Goal: Information Seeking & Learning: Compare options

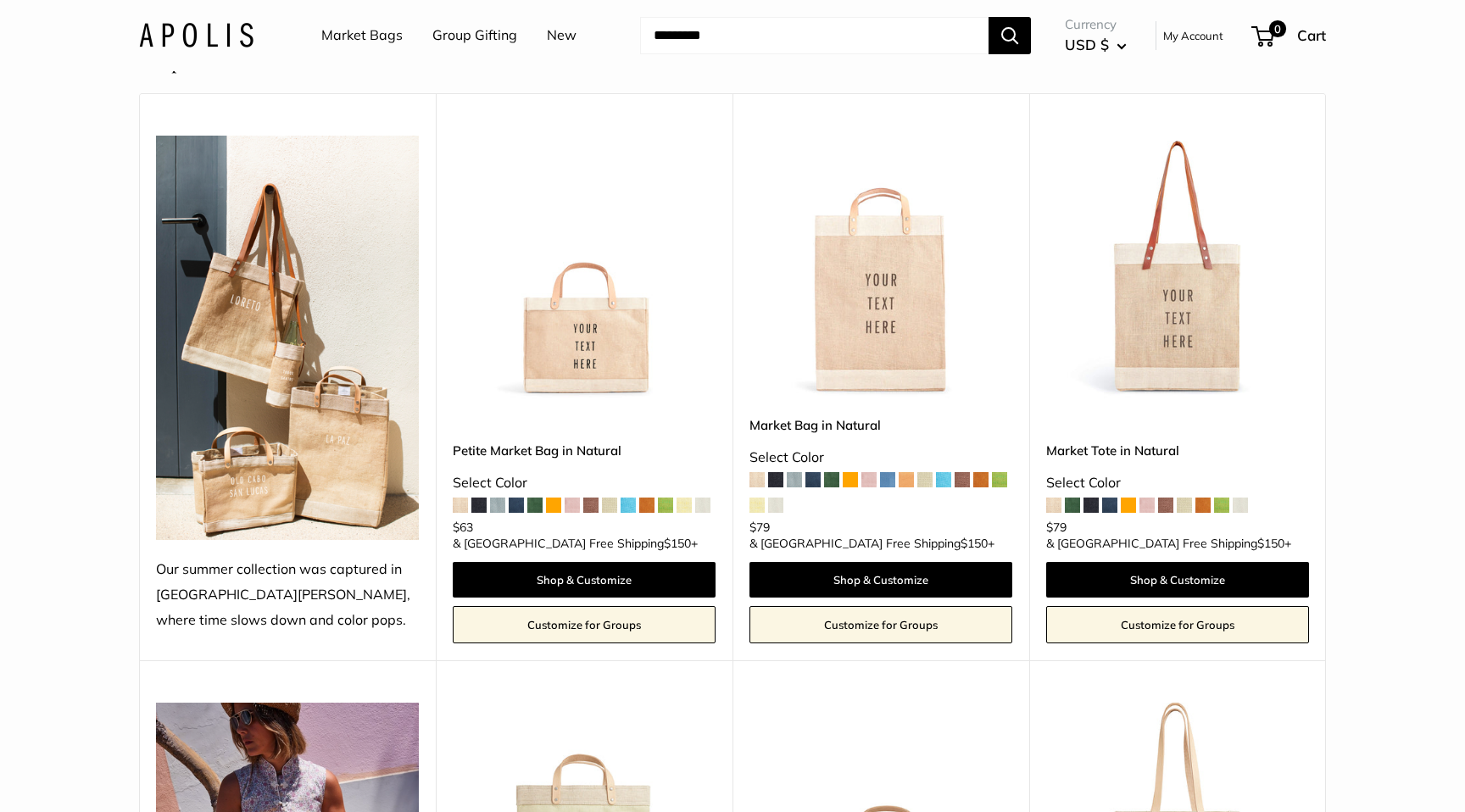
scroll to position [3120, 0]
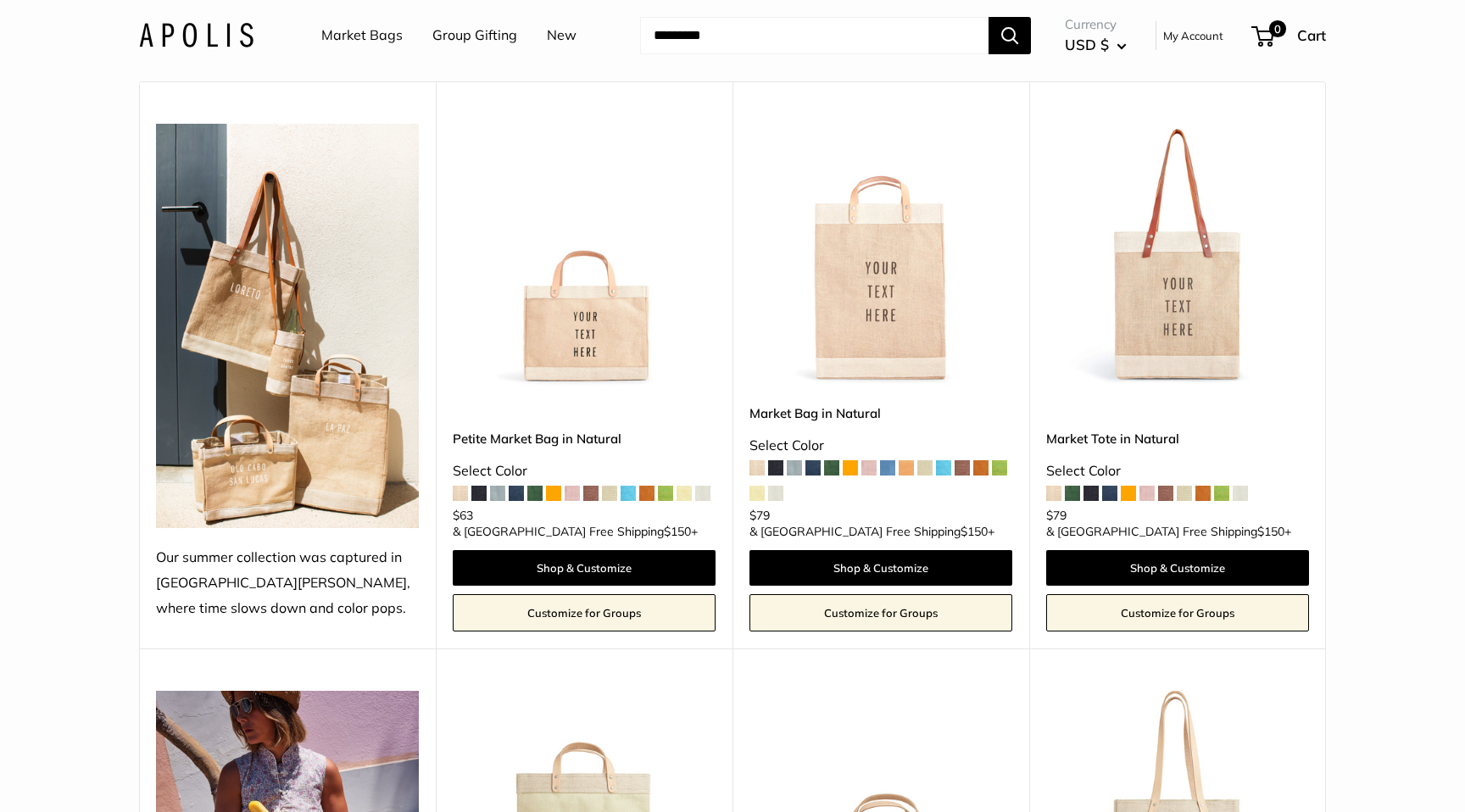
click at [0, 0] on img at bounding box center [0, 0] width 0 height 0
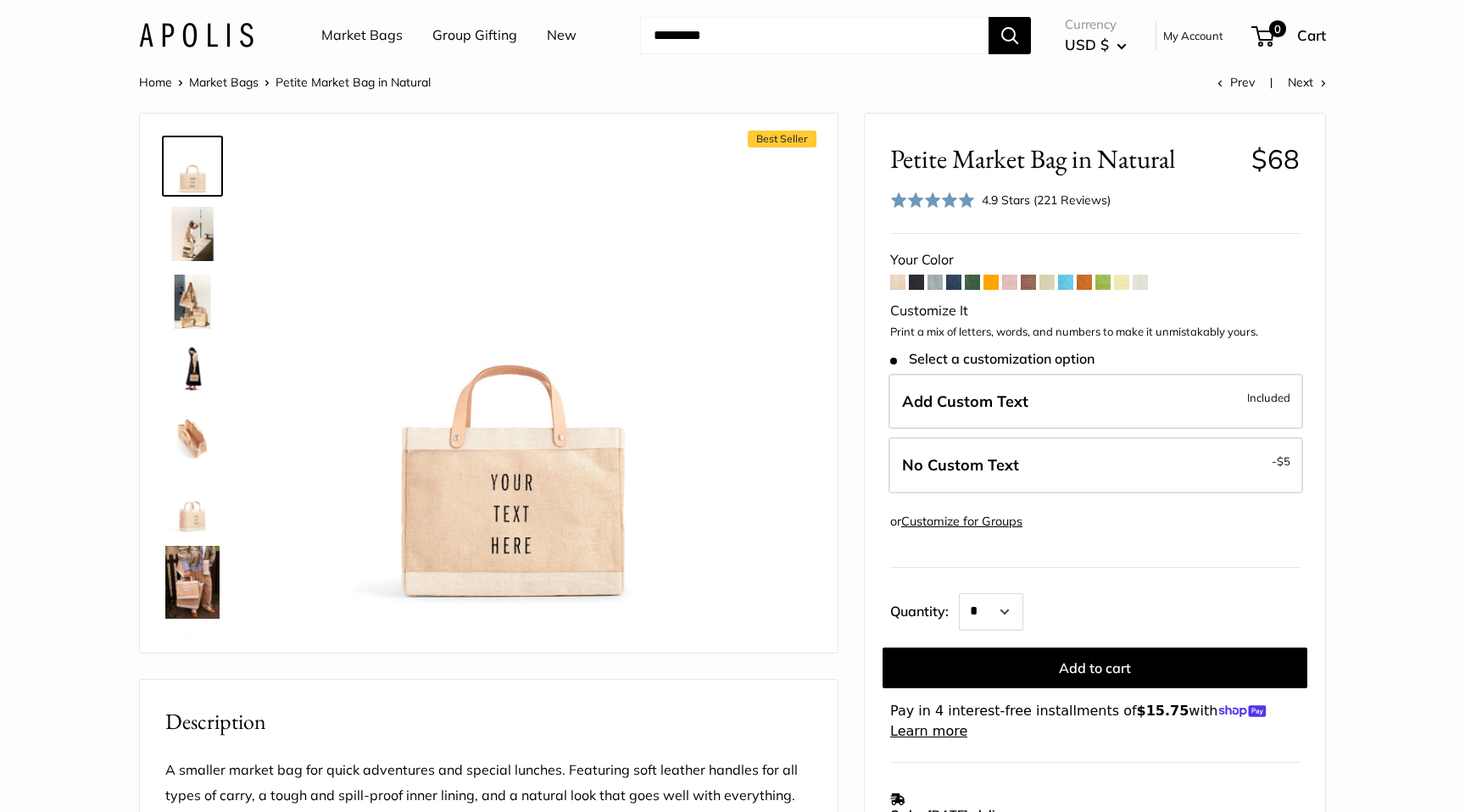
click at [1107, 281] on span at bounding box center [1103, 282] width 16 height 16
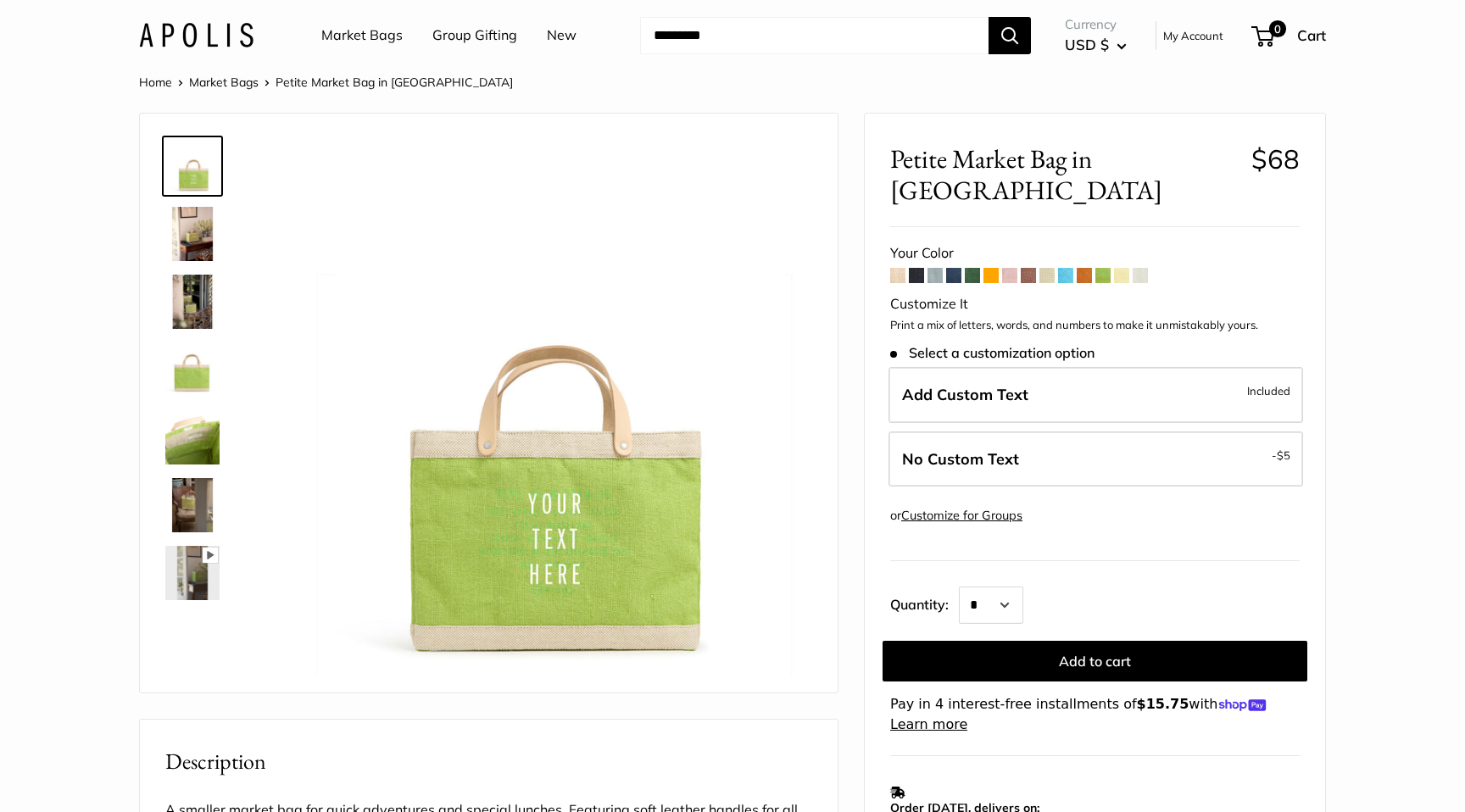
click at [1083, 268] on span at bounding box center [1084, 275] width 16 height 16
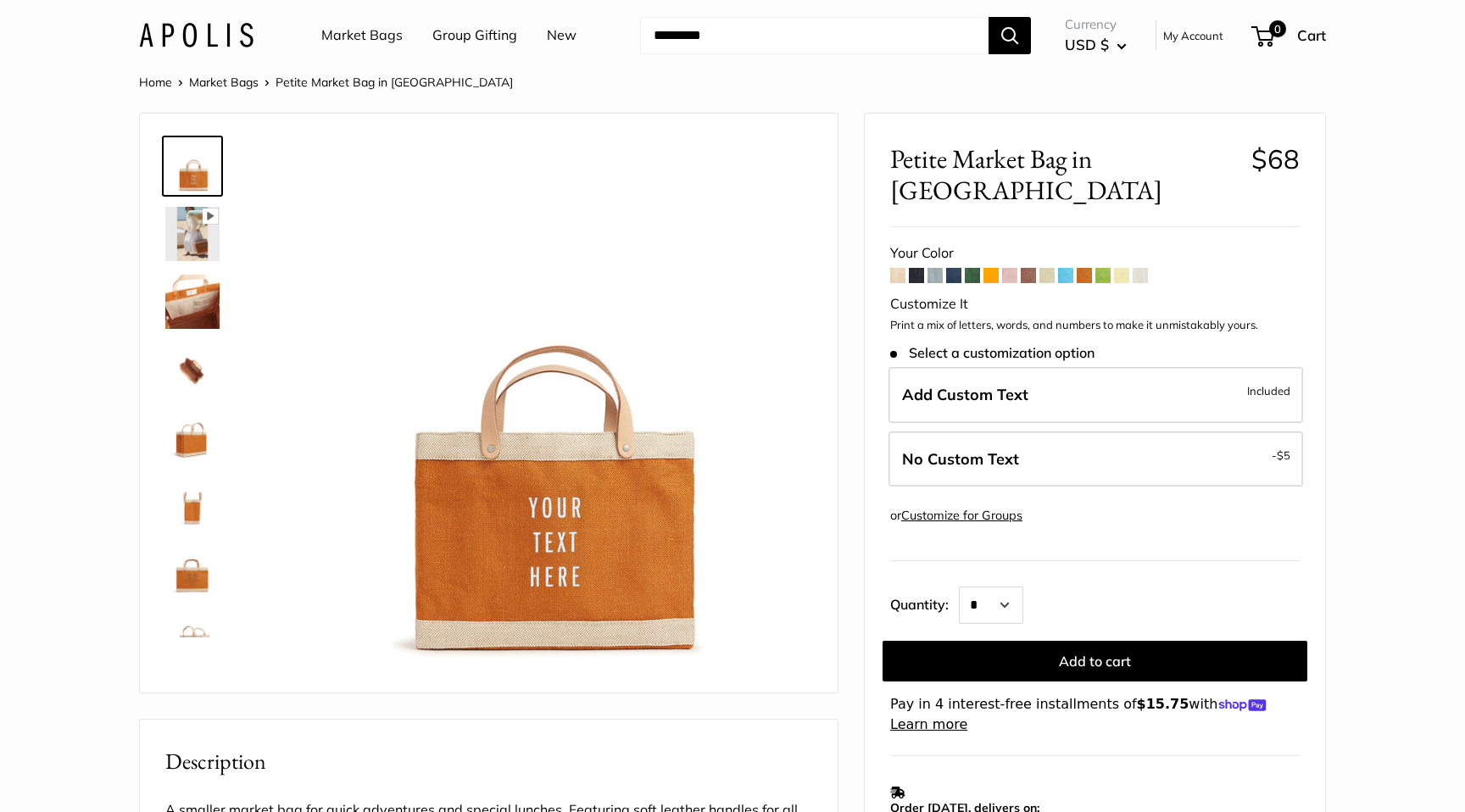
click at [1068, 268] on span at bounding box center [1065, 275] width 16 height 16
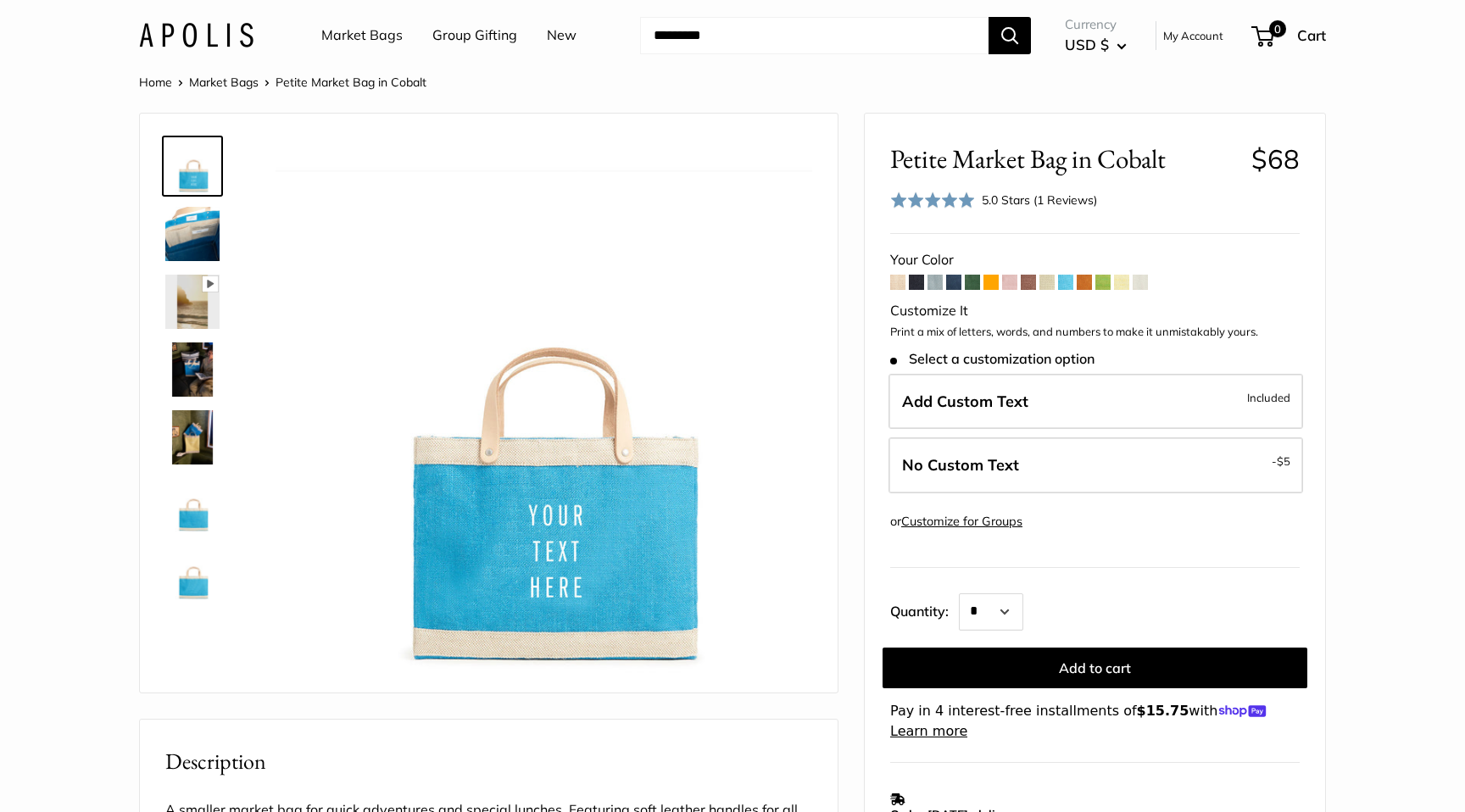
click at [1012, 280] on span at bounding box center [1009, 282] width 16 height 16
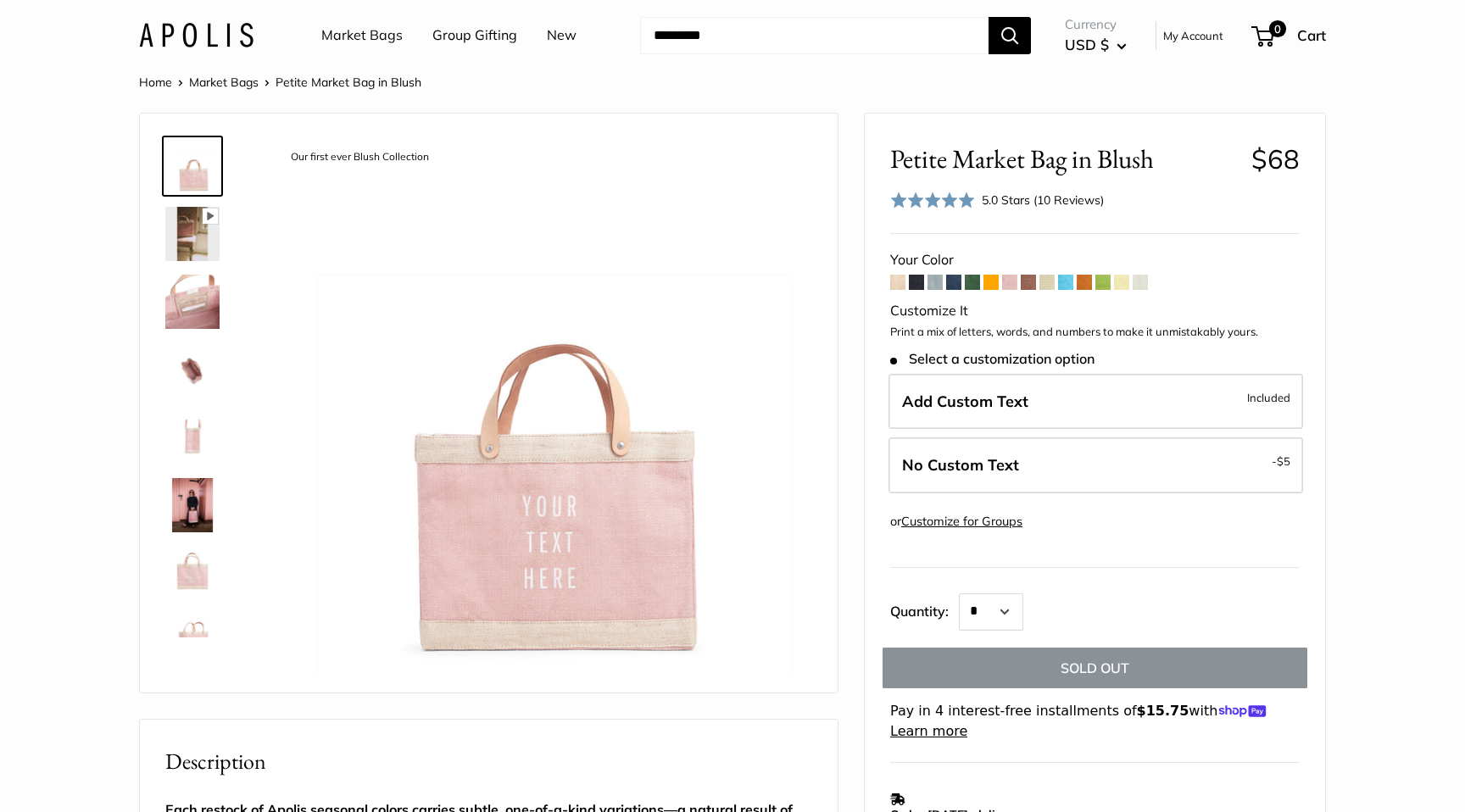
click at [1049, 282] on span at bounding box center [1047, 282] width 16 height 16
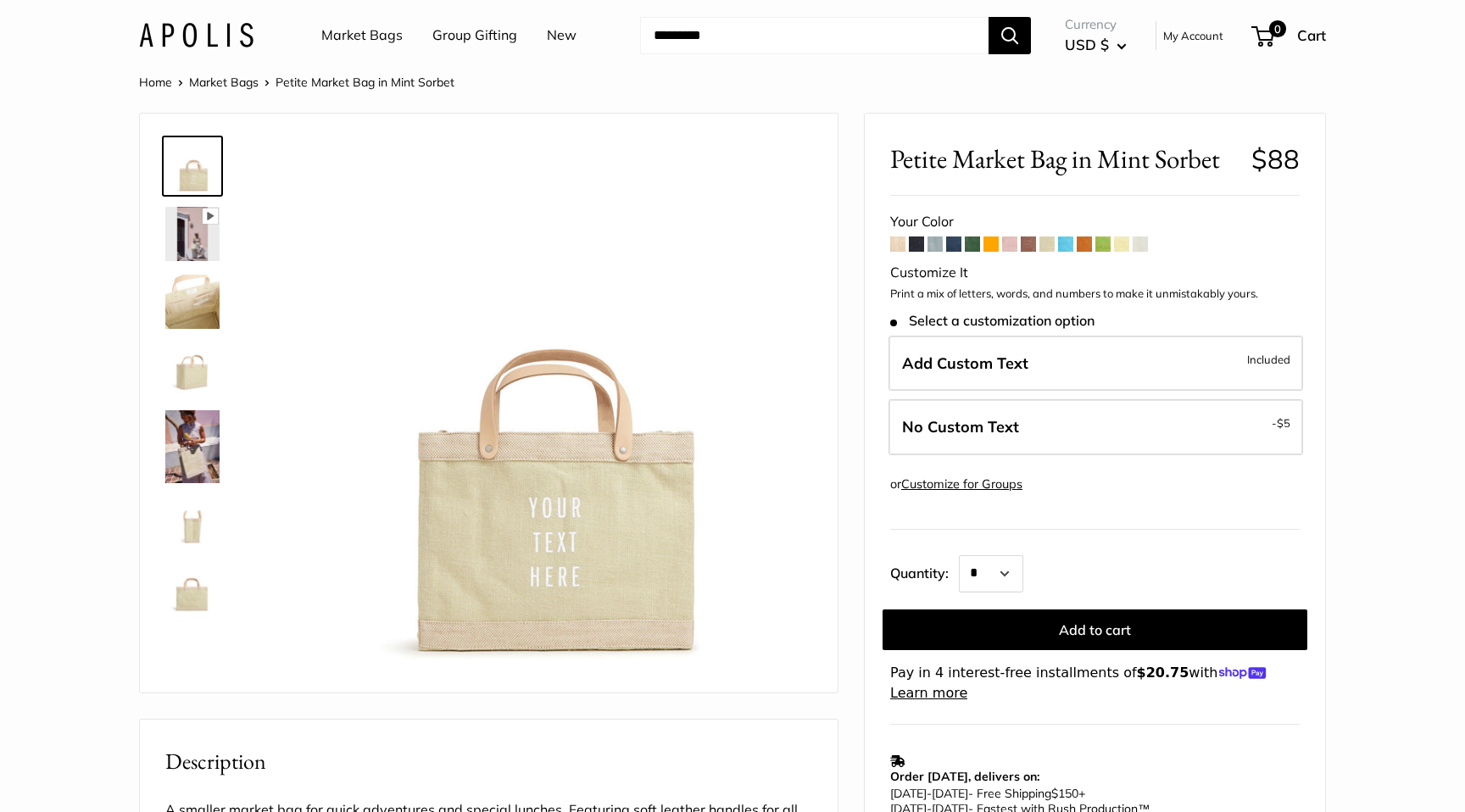
click at [1145, 246] on span at bounding box center [1140, 244] width 16 height 16
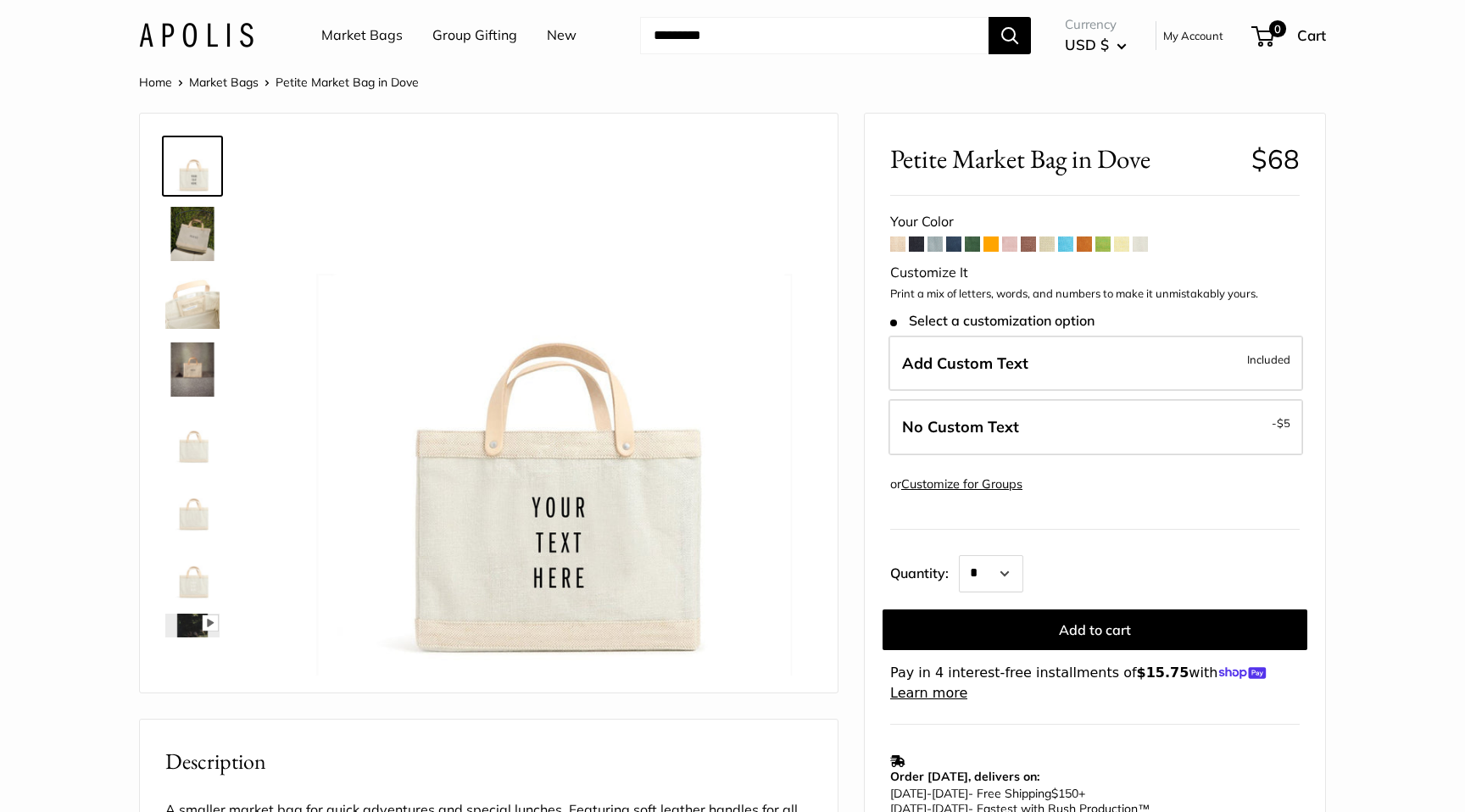
click at [901, 248] on span at bounding box center [898, 244] width 16 height 16
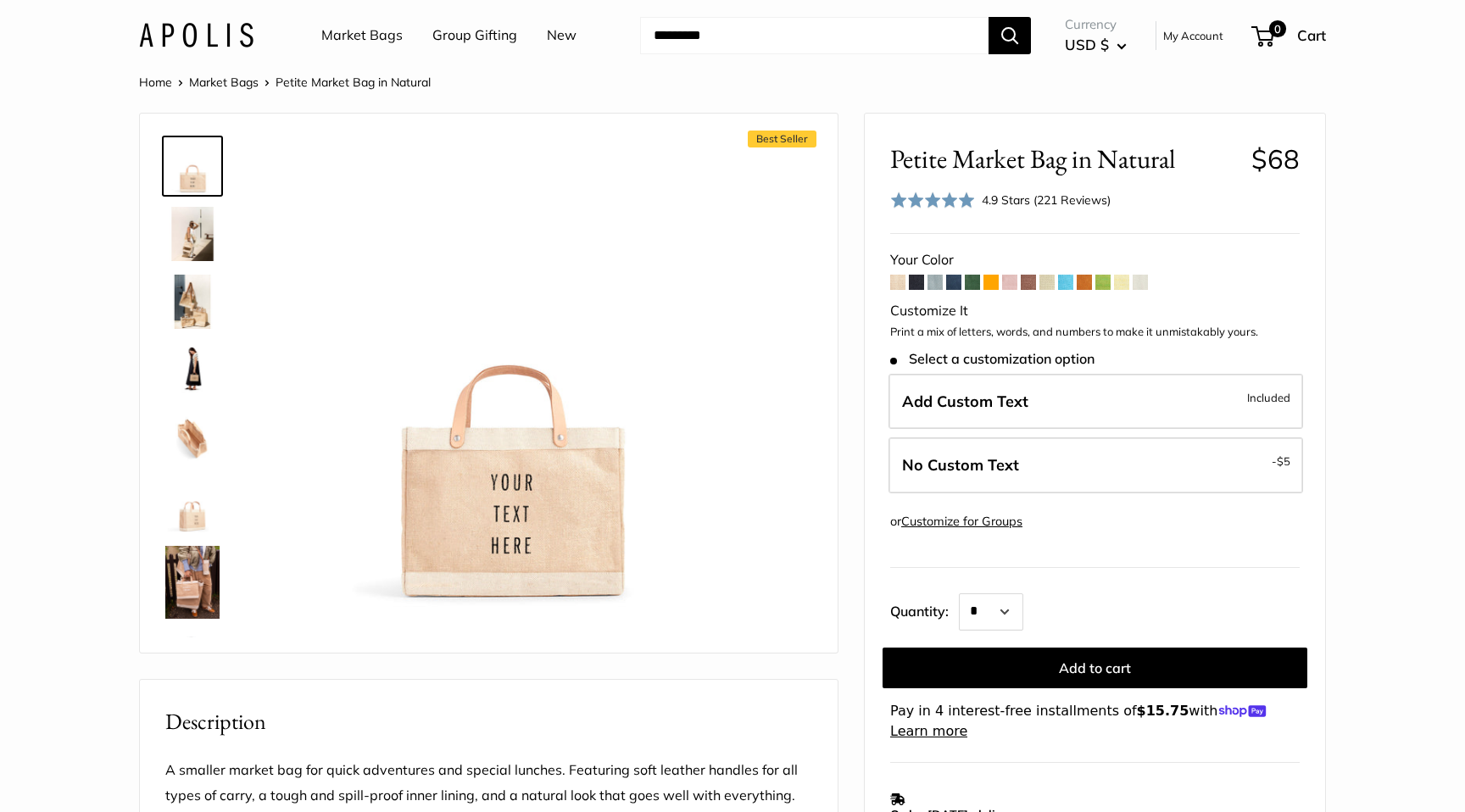
click at [918, 284] on span at bounding box center [916, 282] width 16 height 16
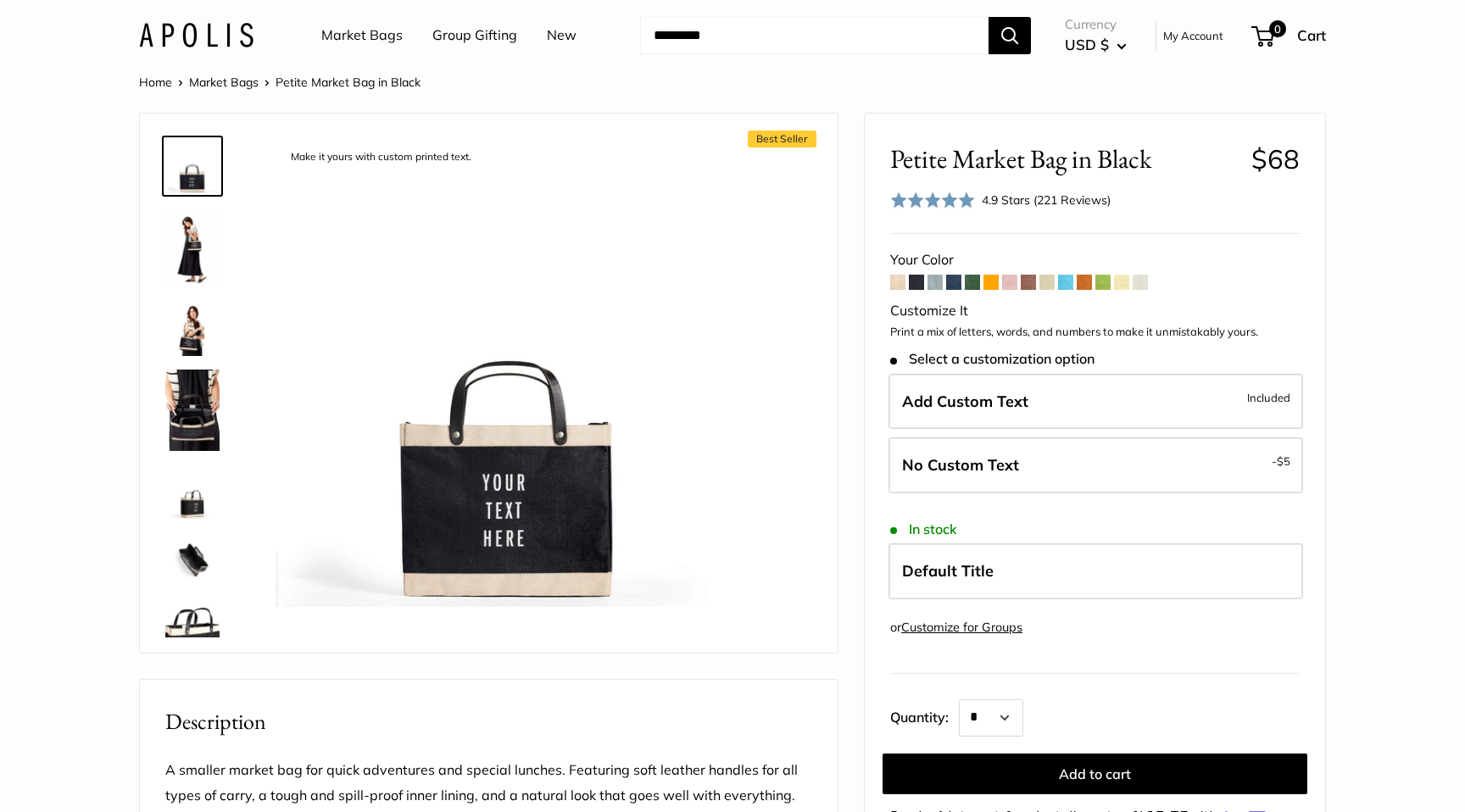
click at [936, 285] on span at bounding box center [935, 282] width 16 height 16
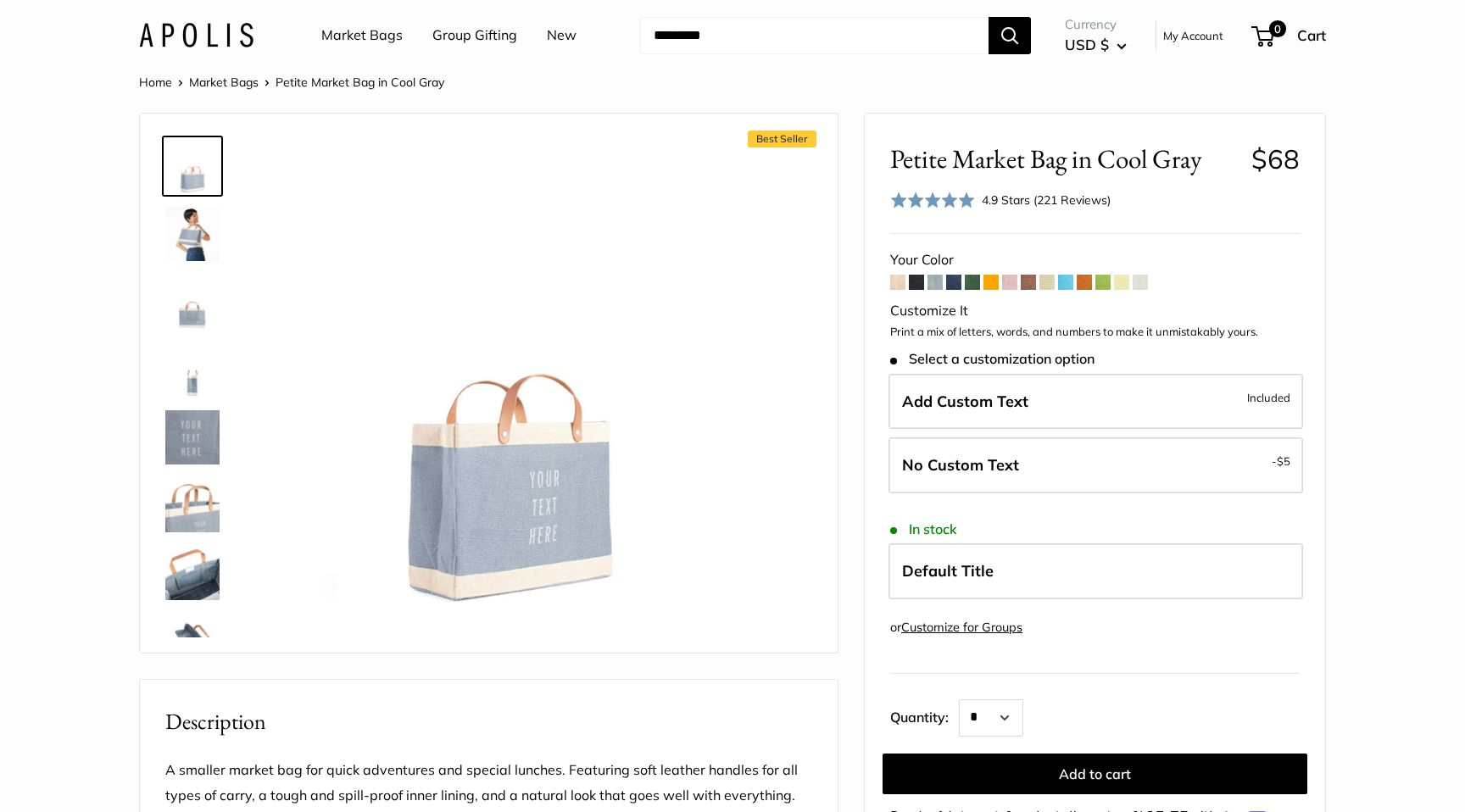
click at [1008, 283] on span at bounding box center [1009, 282] width 16 height 16
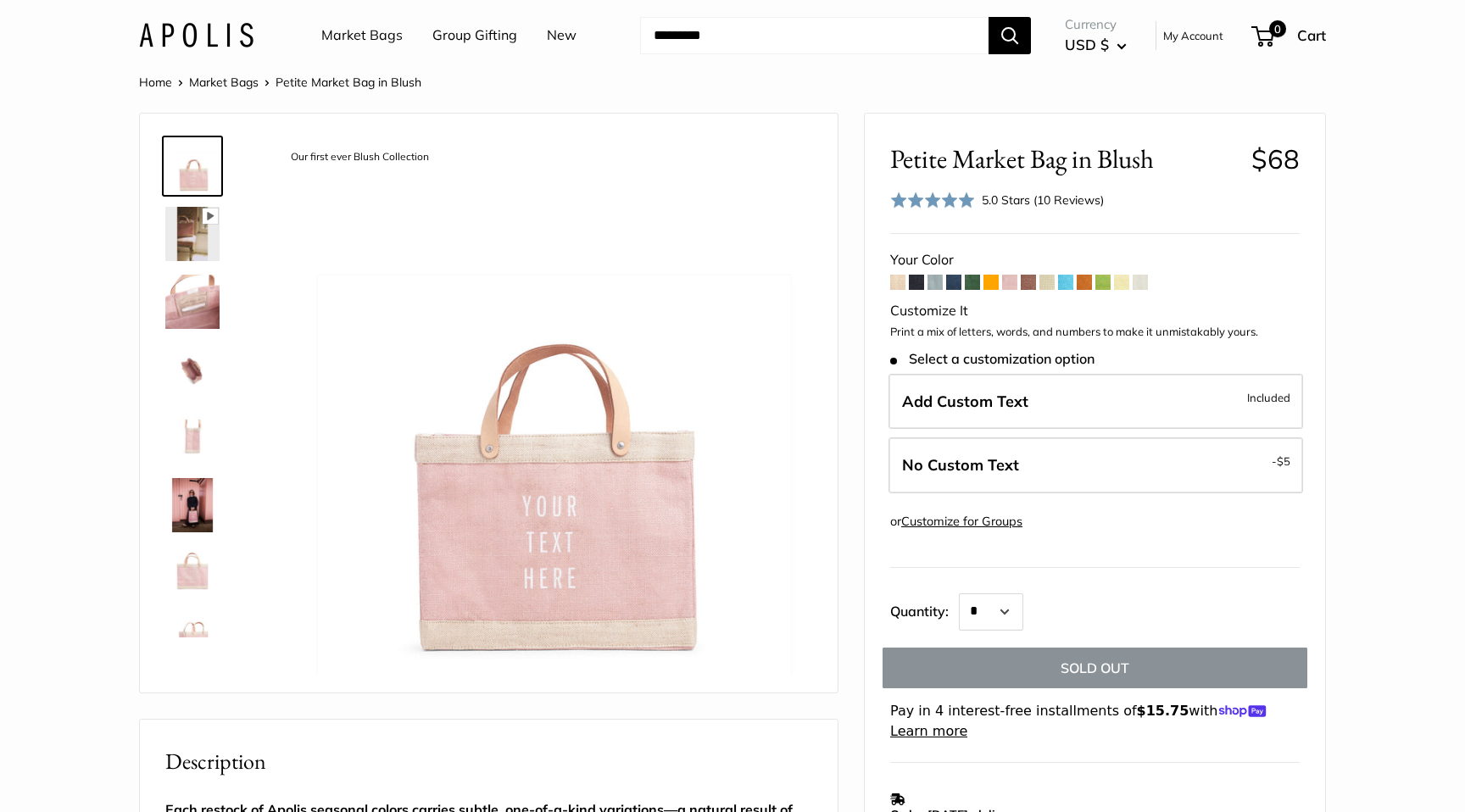
click at [1045, 282] on span at bounding box center [1047, 282] width 16 height 16
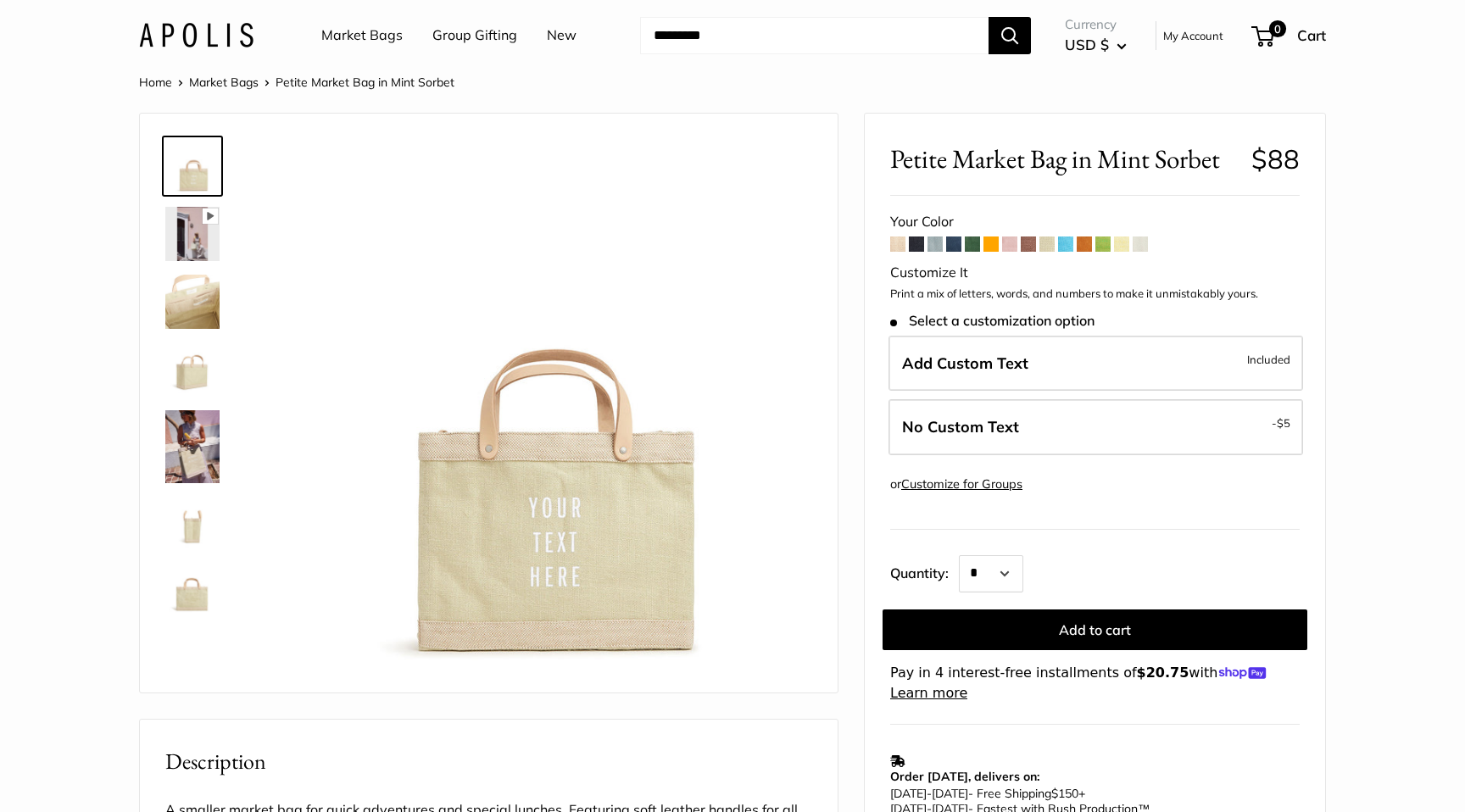
click at [1124, 244] on span at bounding box center [1121, 244] width 16 height 16
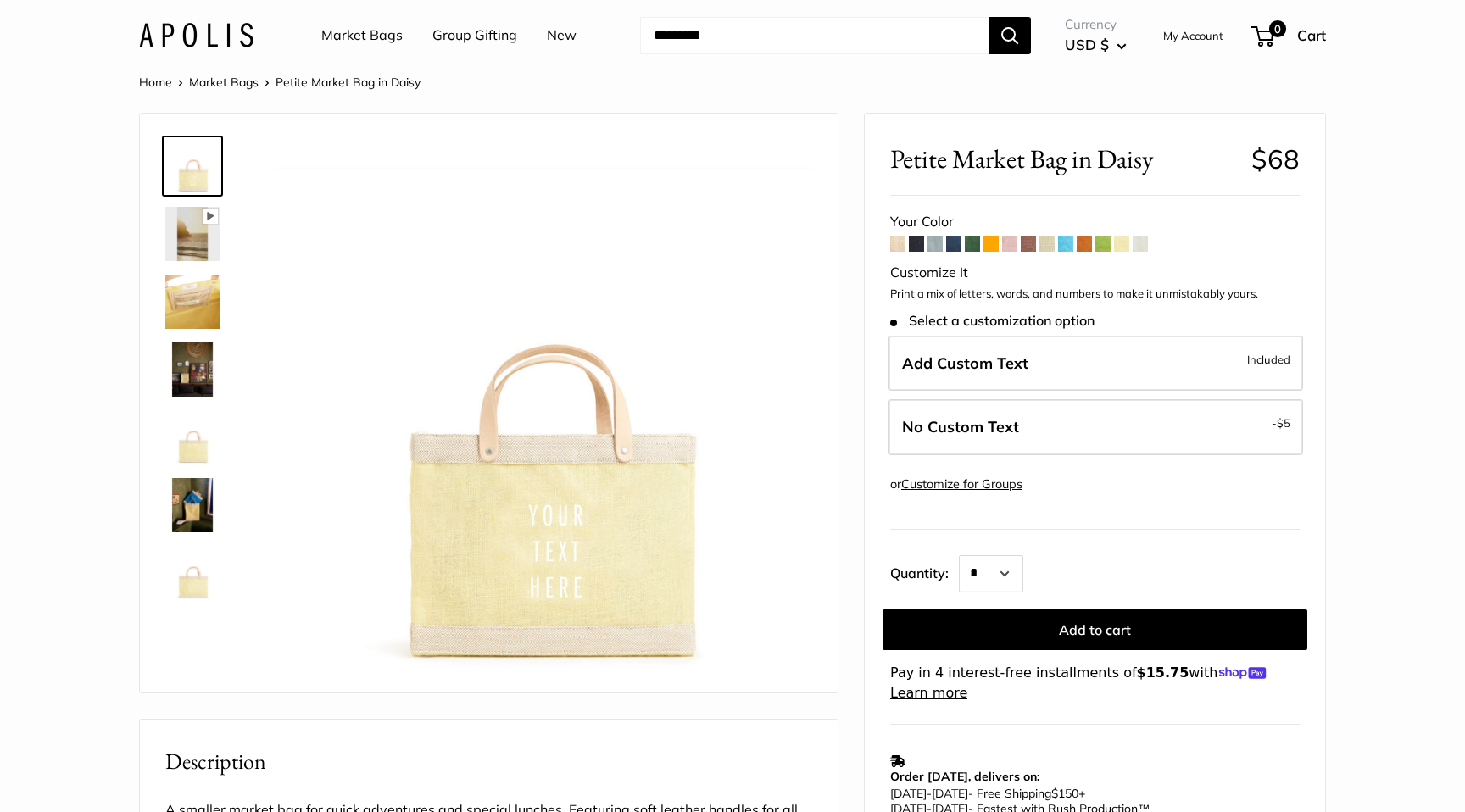
click at [1141, 246] on span at bounding box center [1140, 244] width 16 height 16
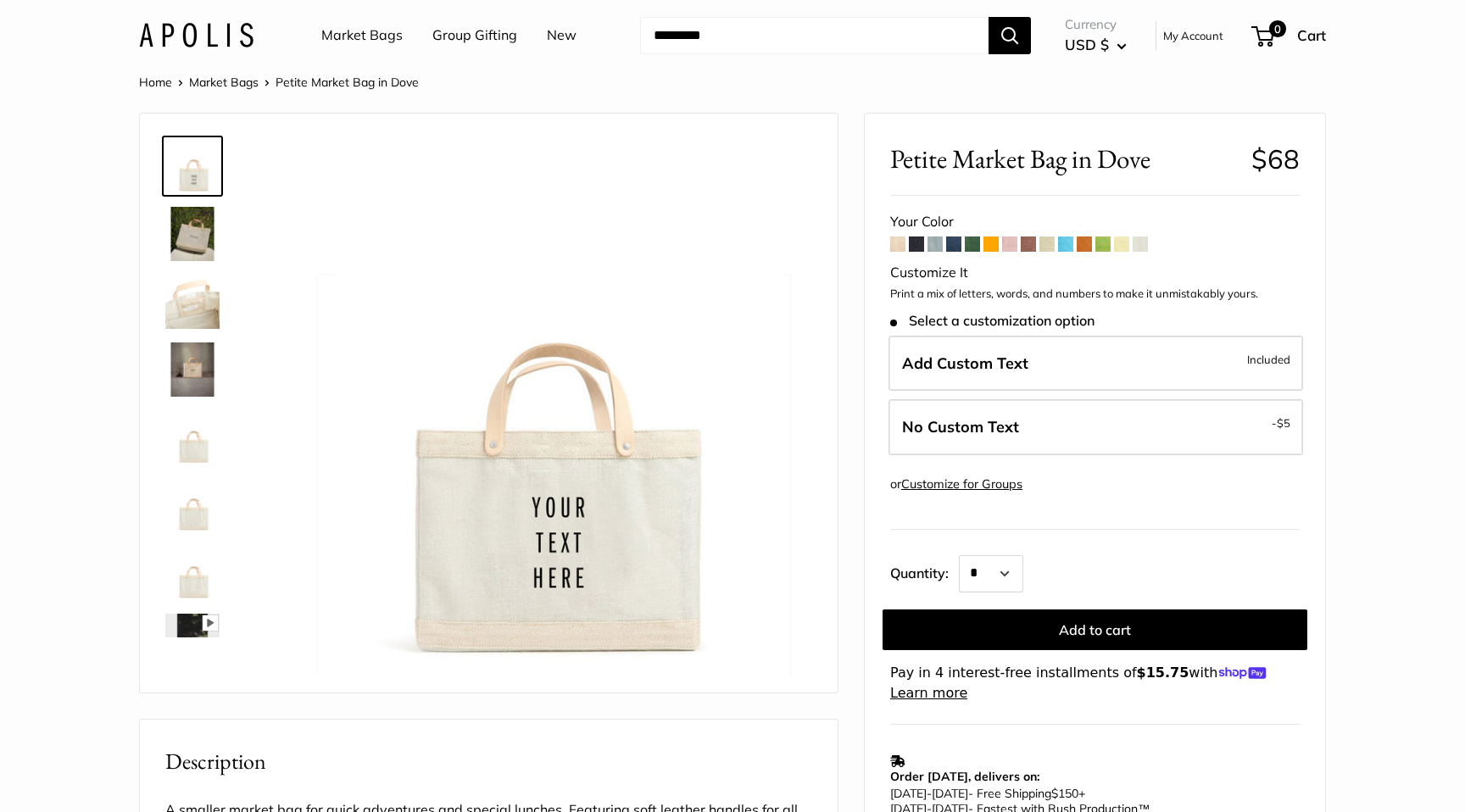
click at [937, 246] on span at bounding box center [935, 244] width 16 height 16
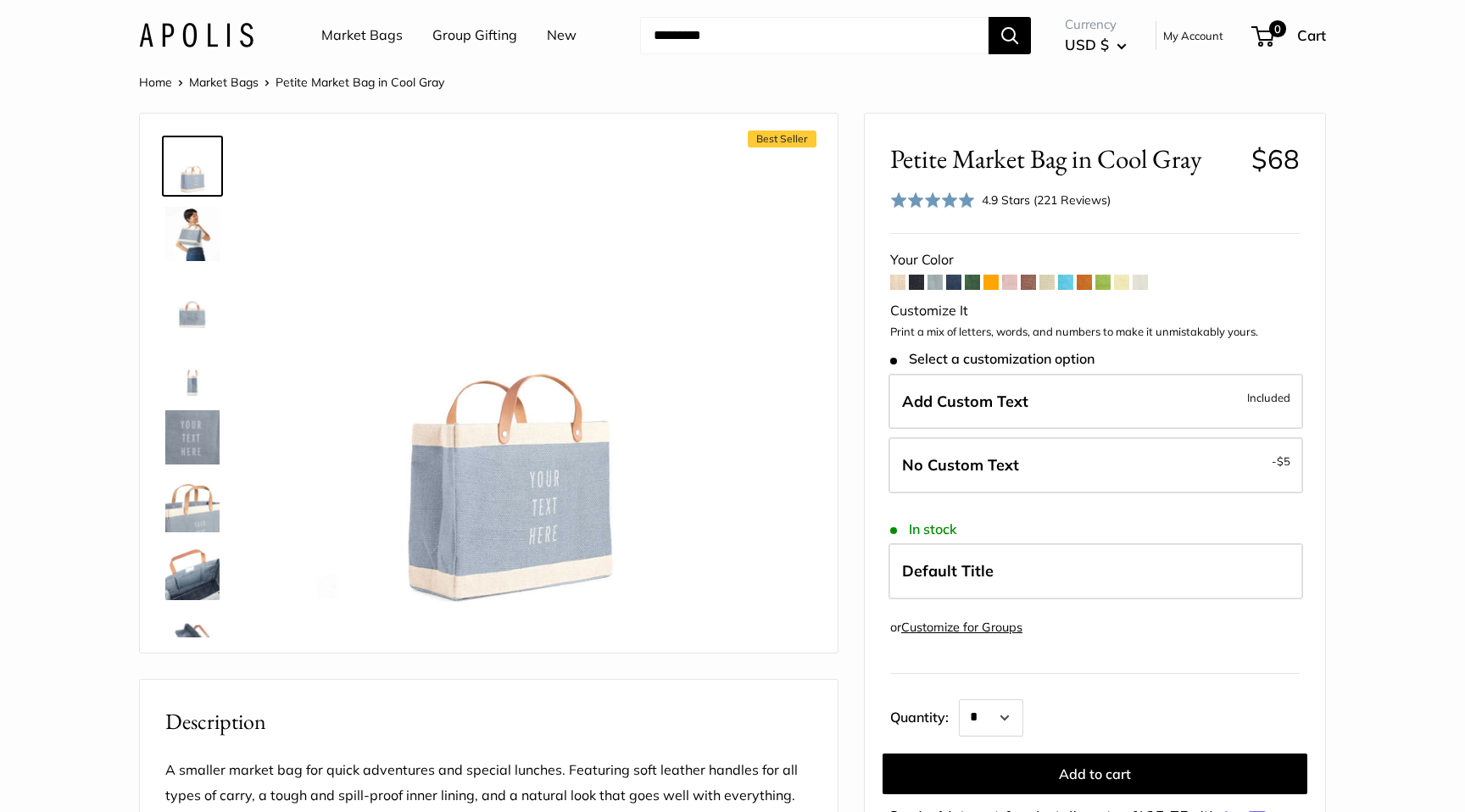
click at [1010, 282] on span at bounding box center [1009, 282] width 16 height 16
click at [235, 82] on link "Market Bags" at bounding box center [224, 82] width 70 height 16
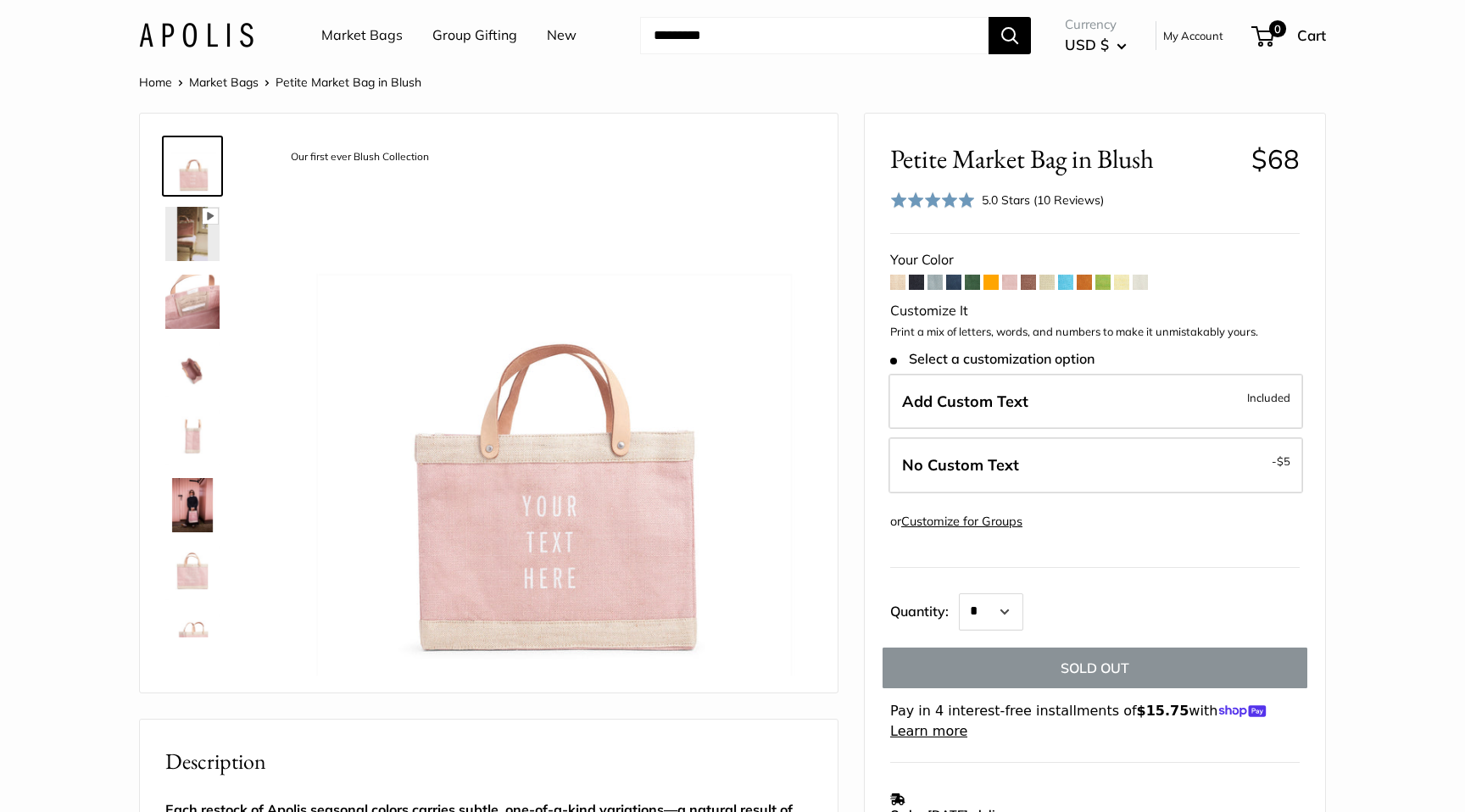
click at [1029, 283] on span at bounding box center [1028, 282] width 16 height 16
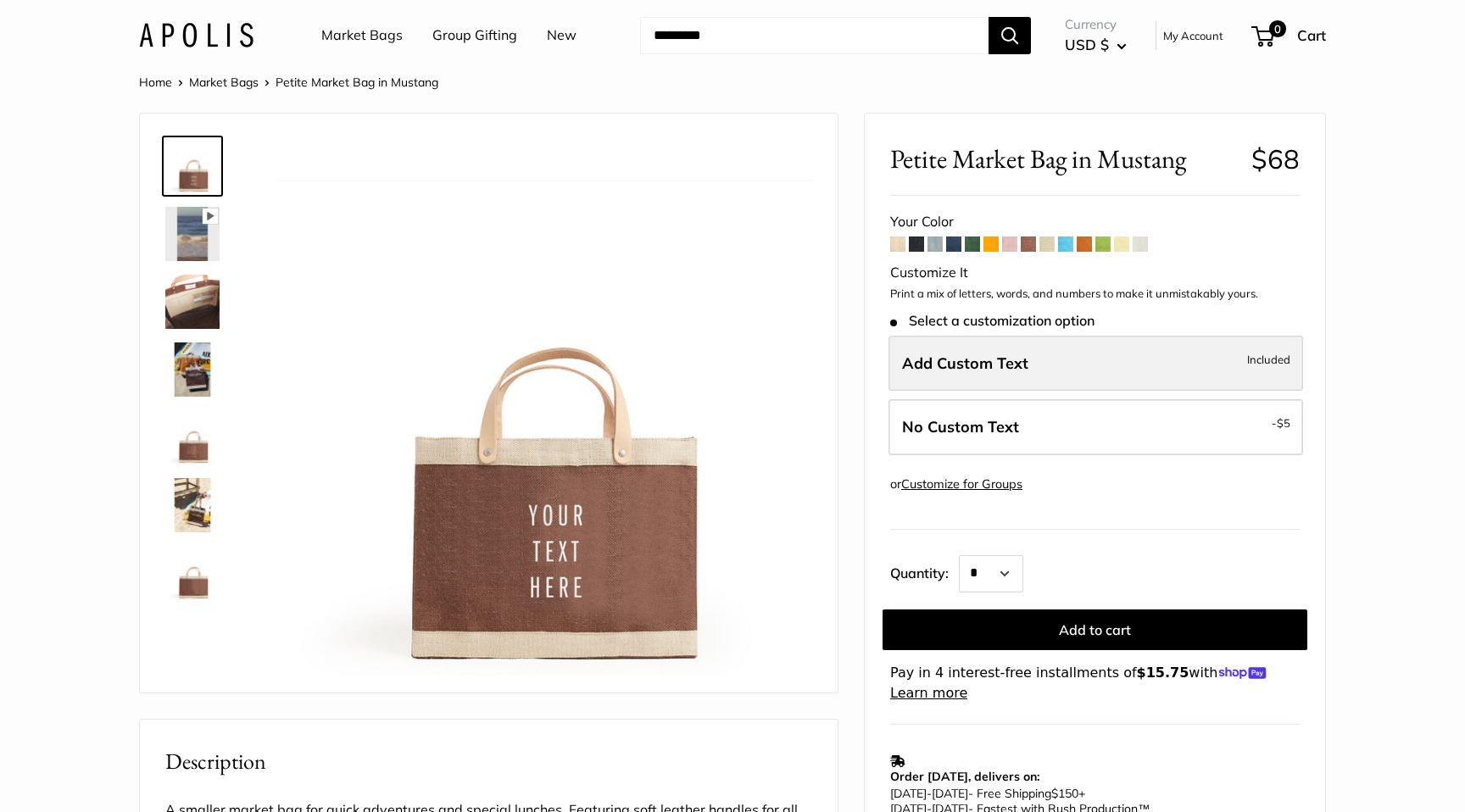
click at [1116, 363] on label "Add Custom Text Included" at bounding box center [1096, 363] width 414 height 56
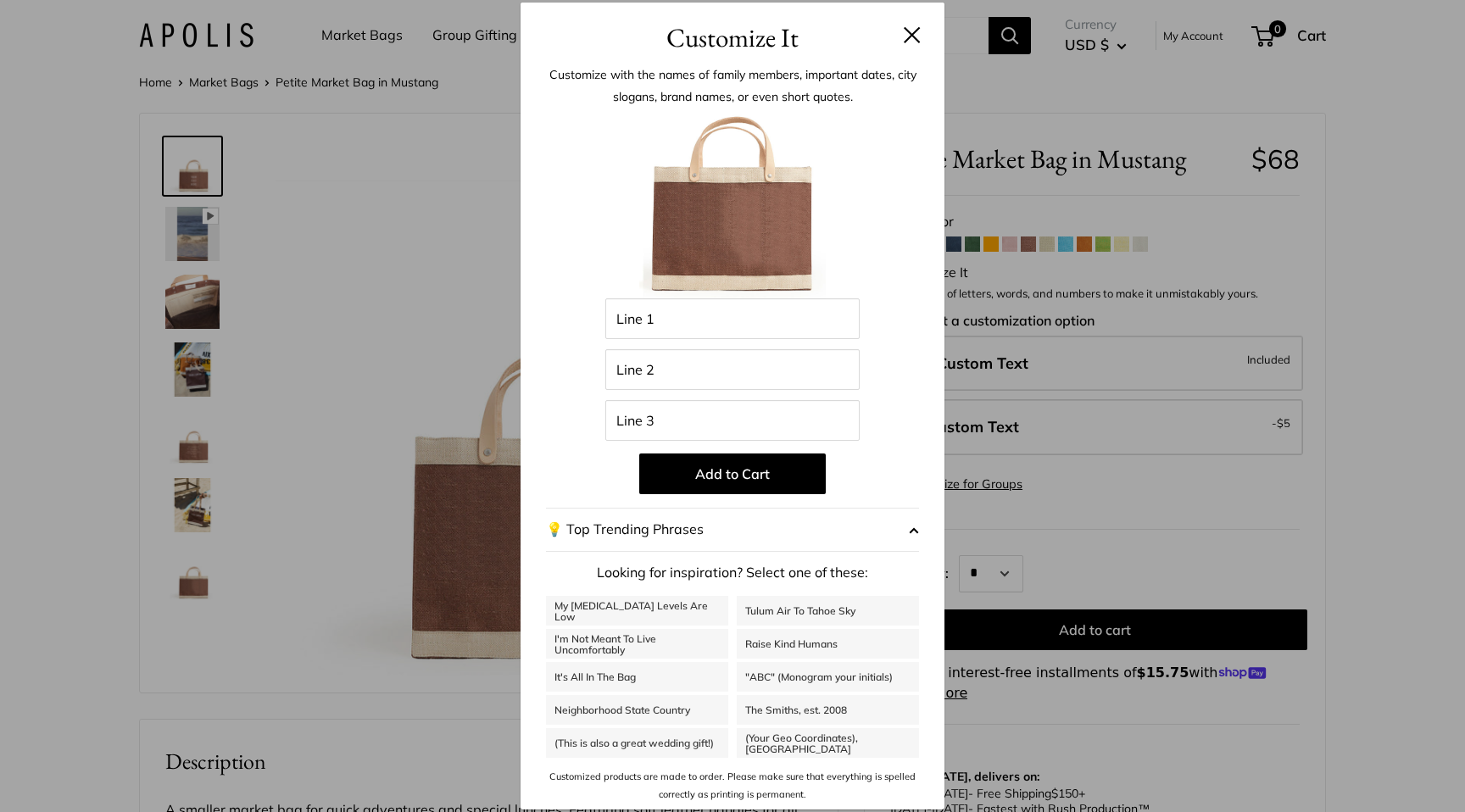
click at [22, 254] on div "Customize It Customize with the names of family members, important dates, city …" at bounding box center [732, 406] width 1465 height 812
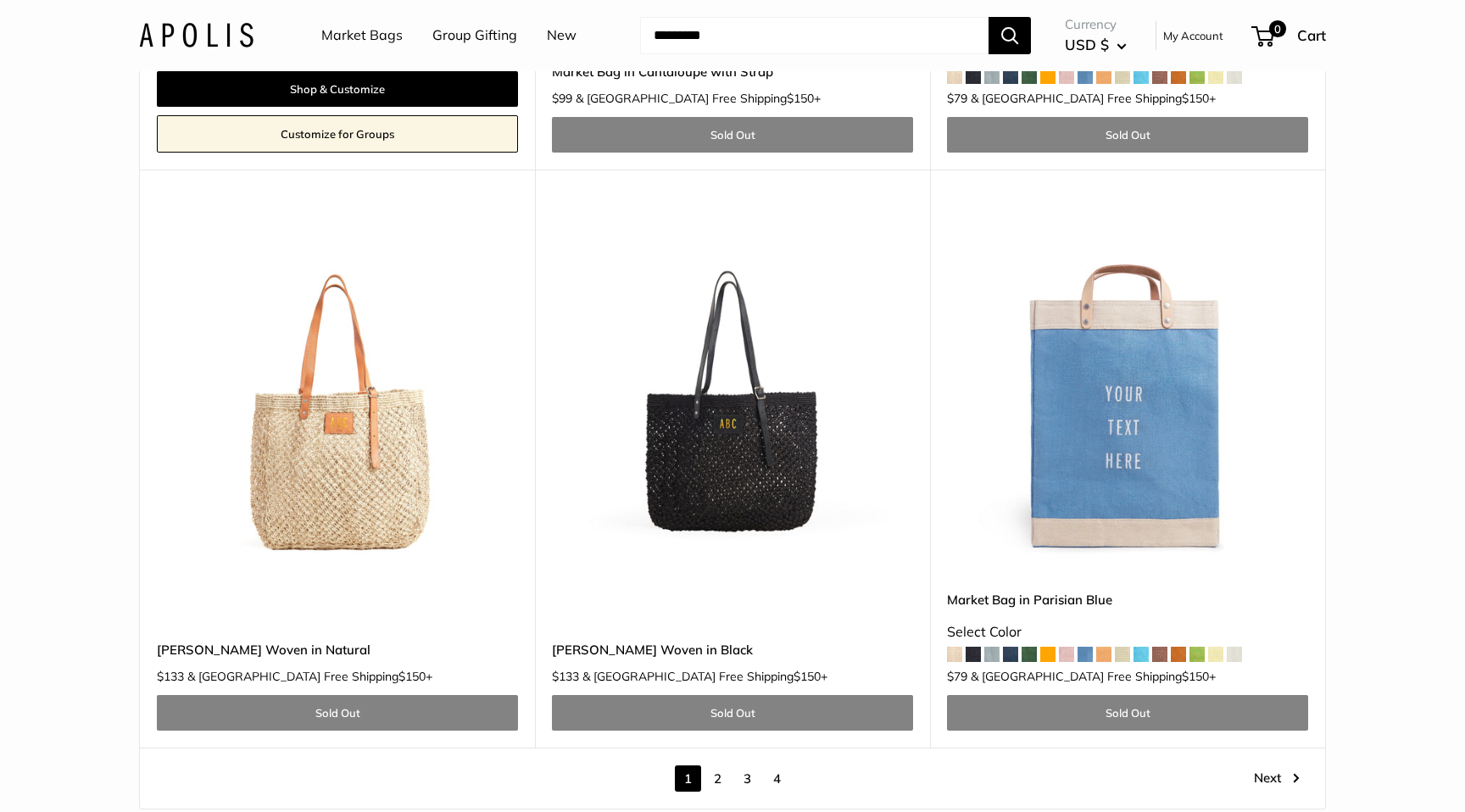
scroll to position [9605, 0]
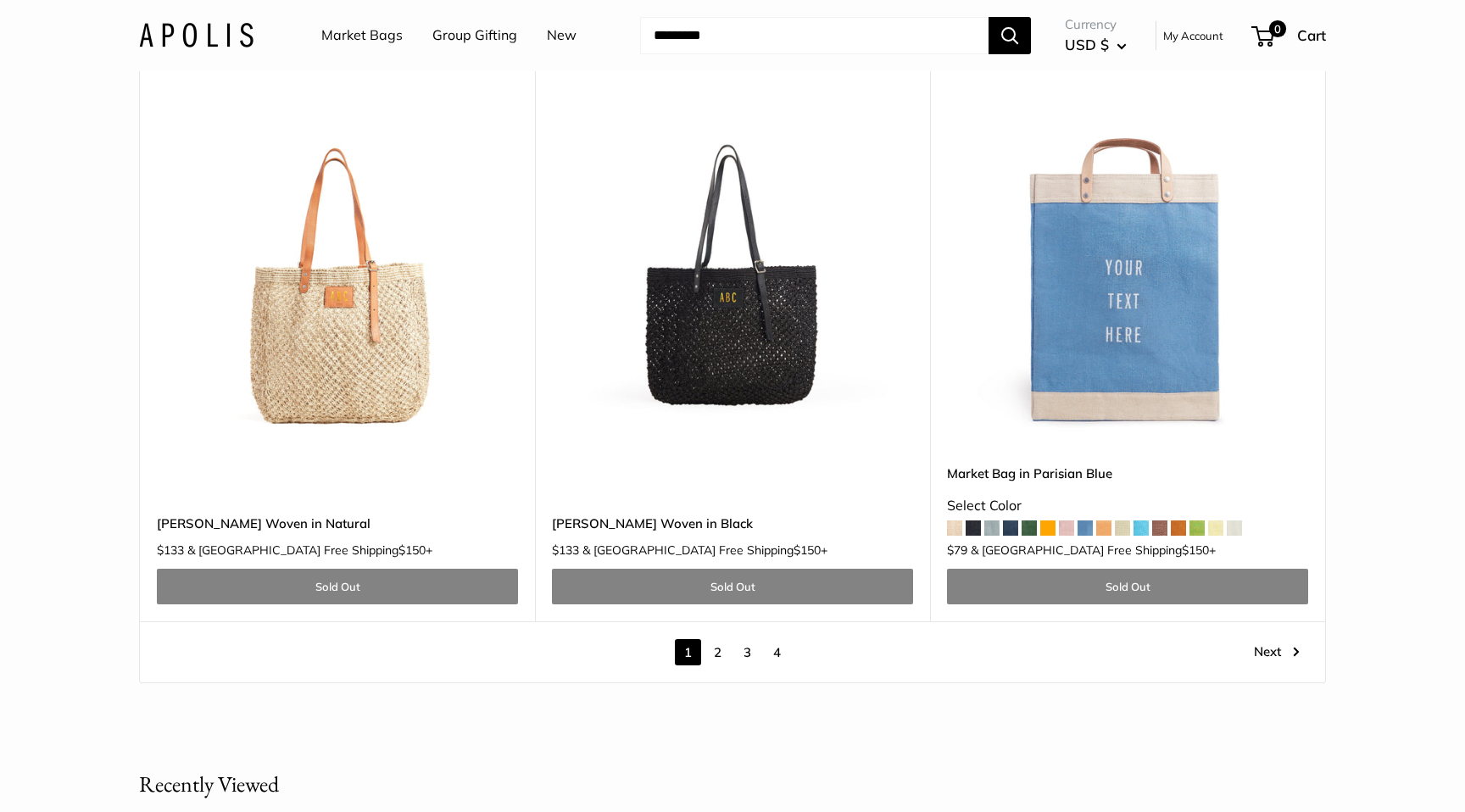
click at [721, 639] on link "2" at bounding box center [717, 652] width 27 height 27
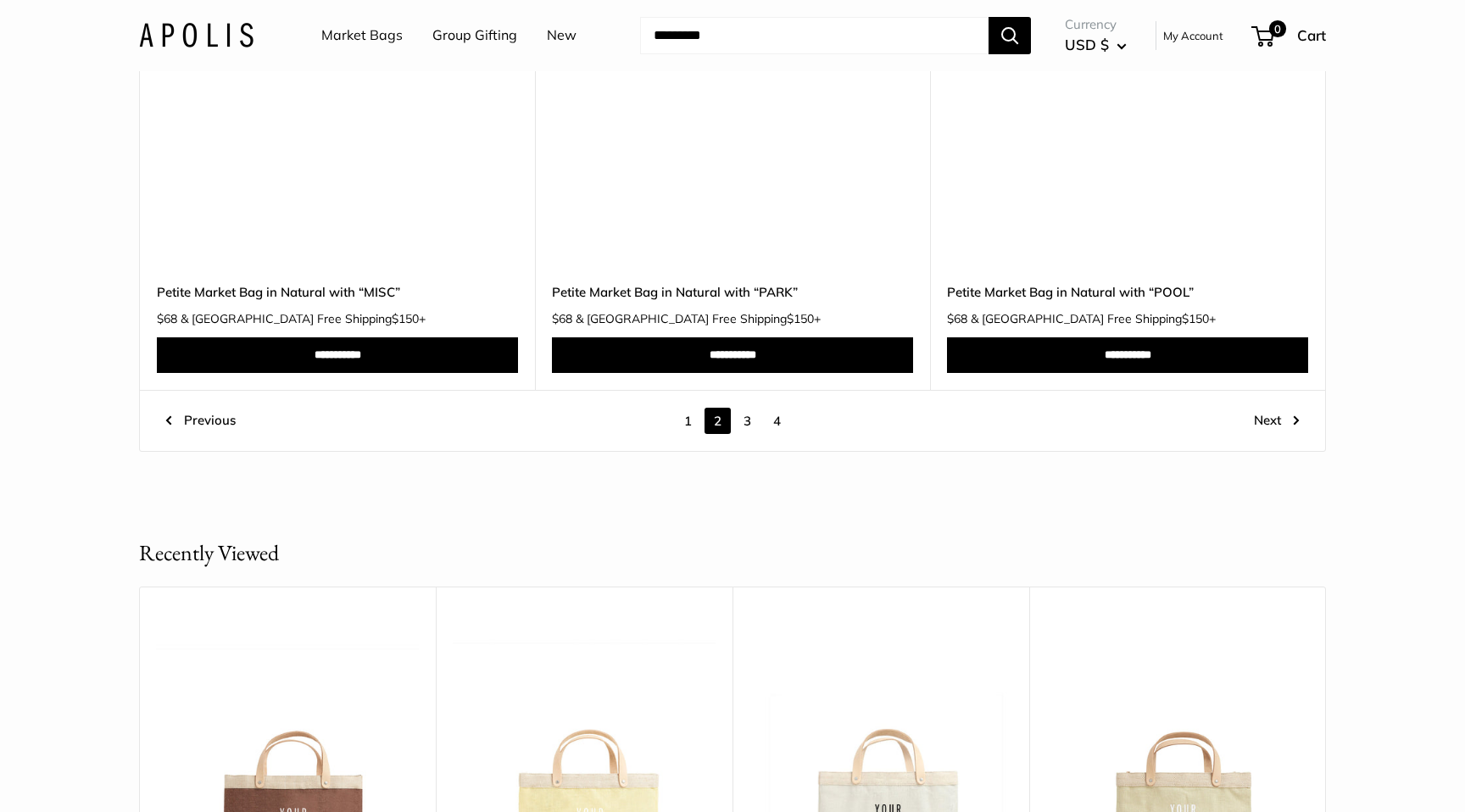
scroll to position [9223, 0]
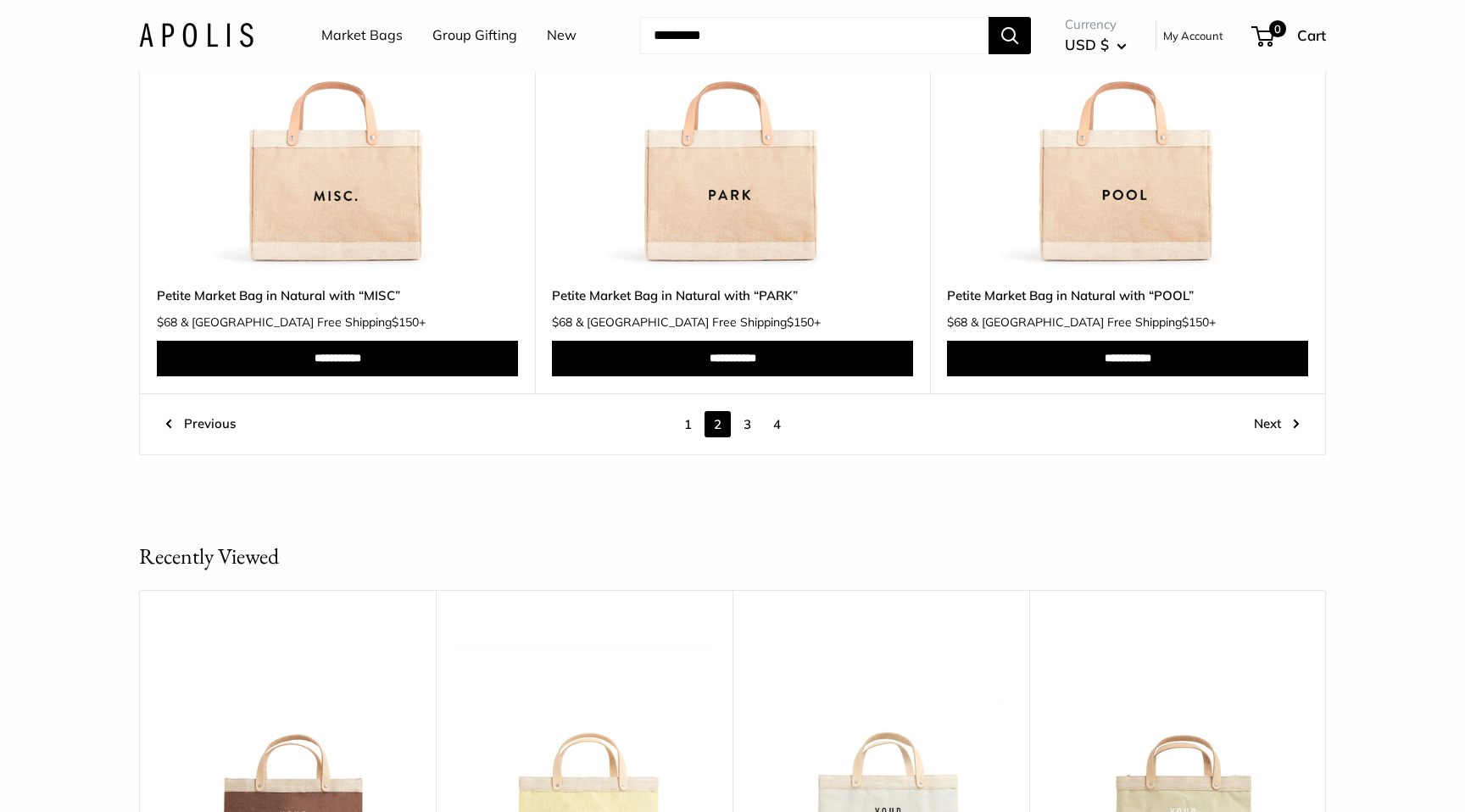
click at [748, 427] on link "3" at bounding box center [747, 423] width 27 height 27
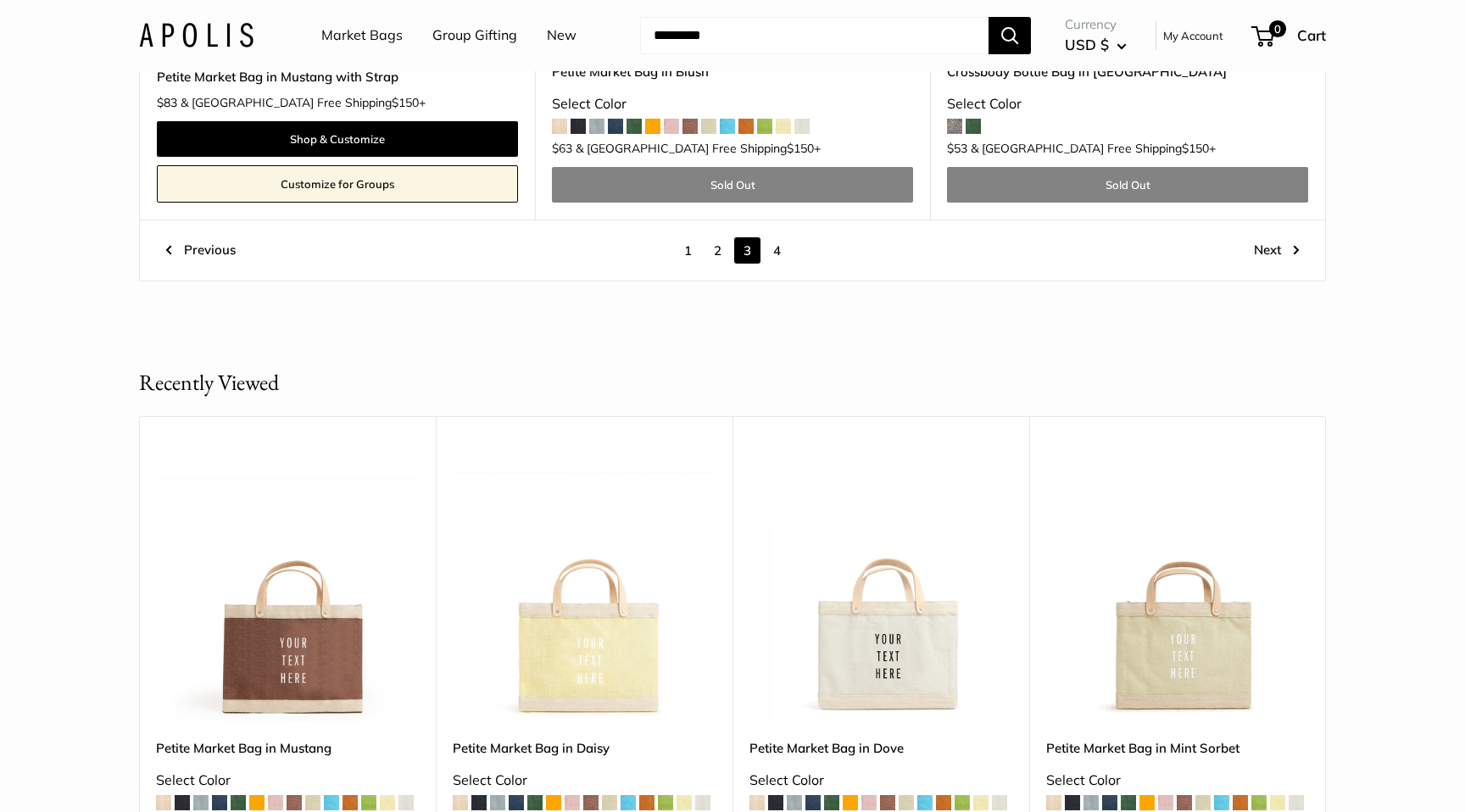
scroll to position [9551, 0]
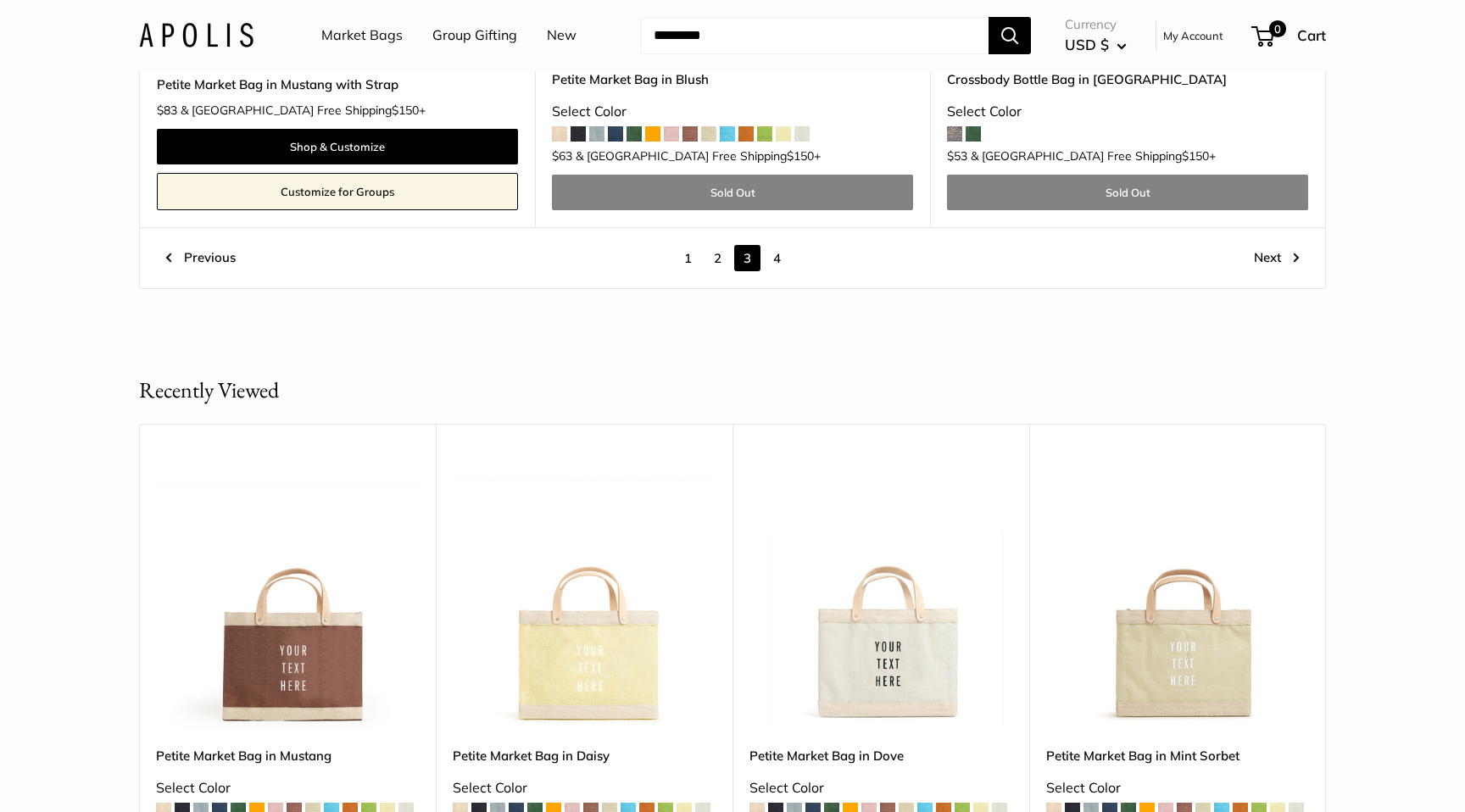
click at [778, 253] on link "4" at bounding box center [777, 258] width 27 height 27
